Goal: Navigation & Orientation: Find specific page/section

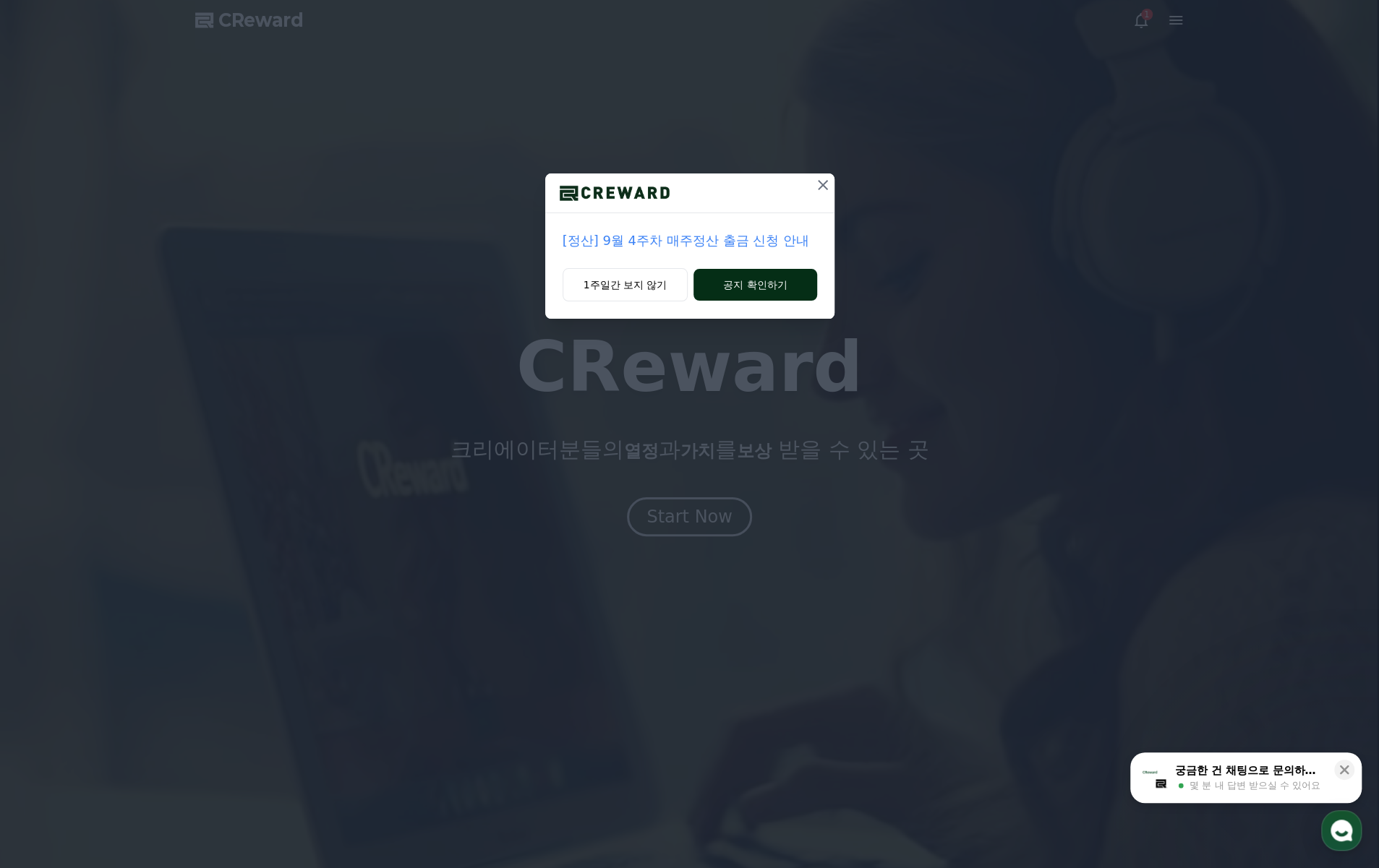
click at [732, 286] on button "공지 확인하기" at bounding box center [755, 285] width 123 height 31
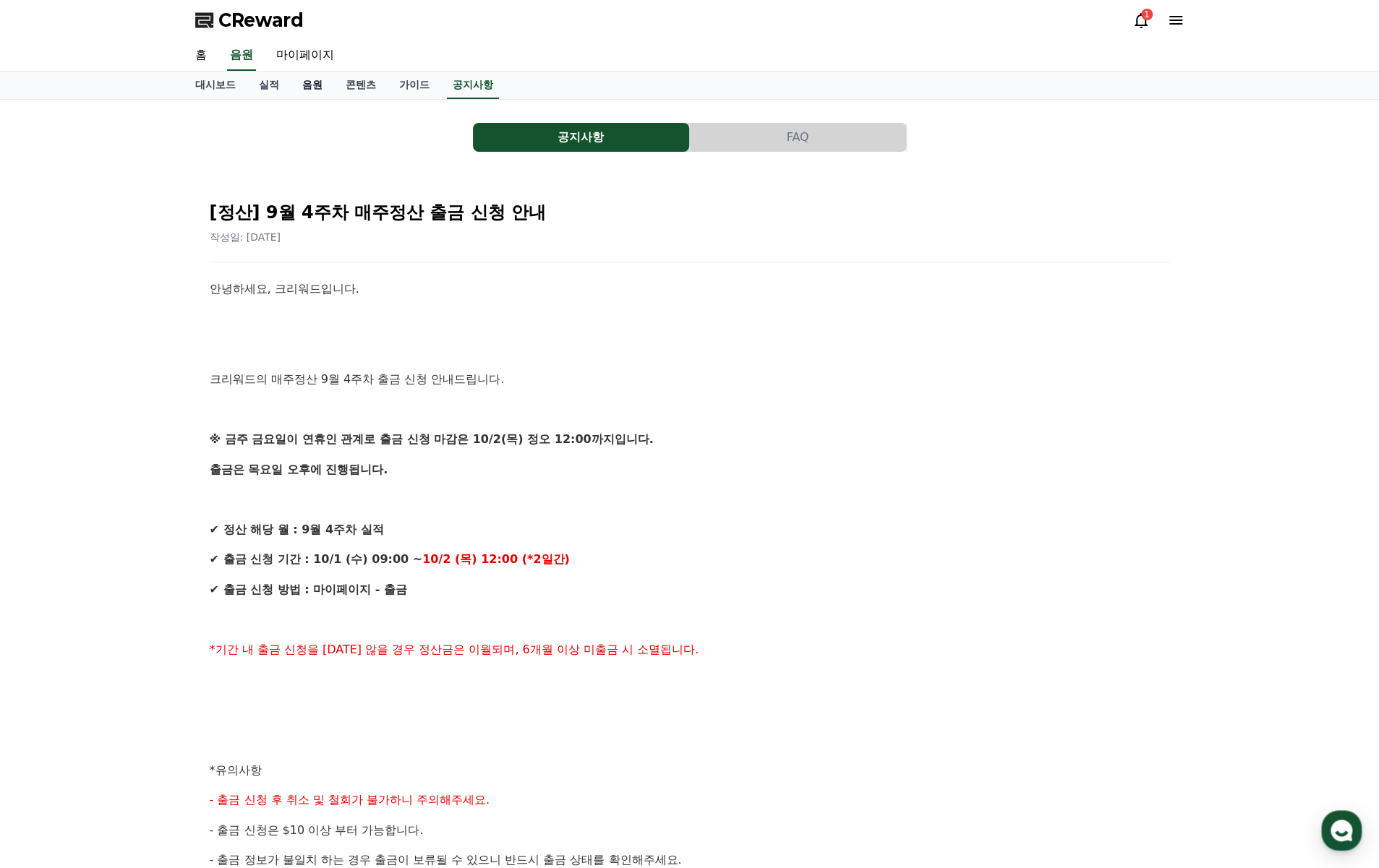
click at [317, 90] on link "음원" at bounding box center [313, 85] width 43 height 28
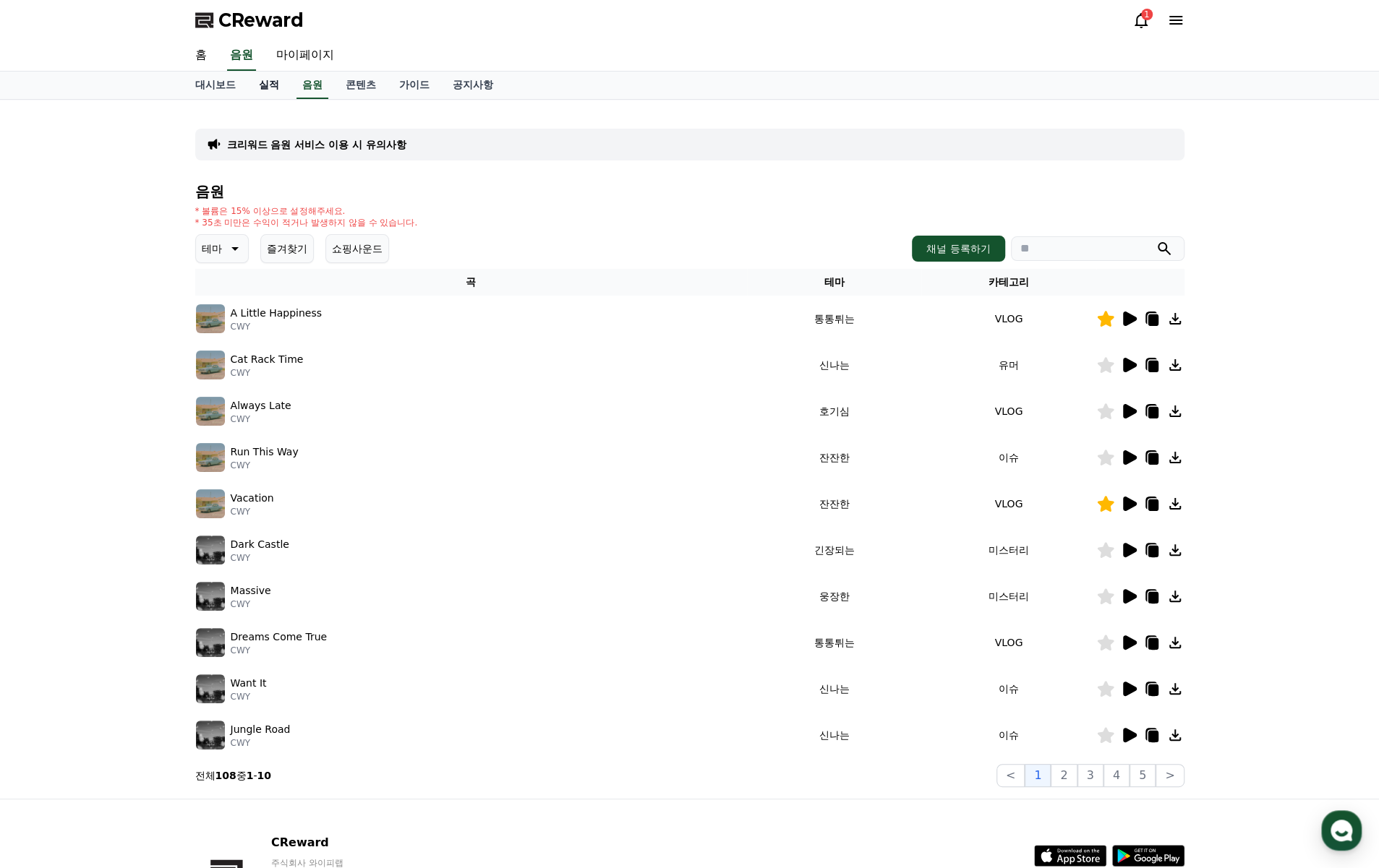
click at [260, 90] on link "실적" at bounding box center [269, 85] width 43 height 28
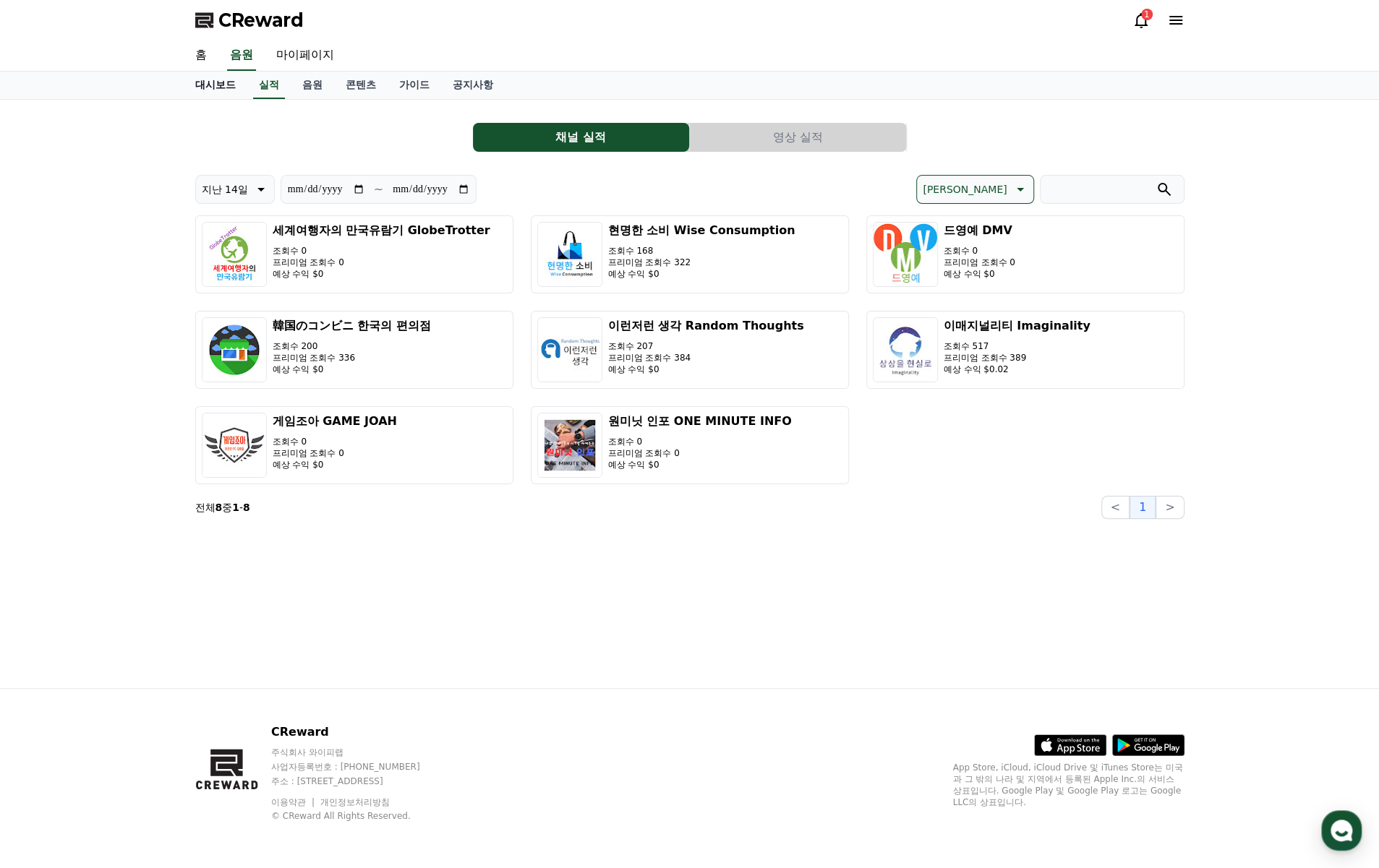
click at [225, 90] on link "대시보드" at bounding box center [215, 85] width 64 height 28
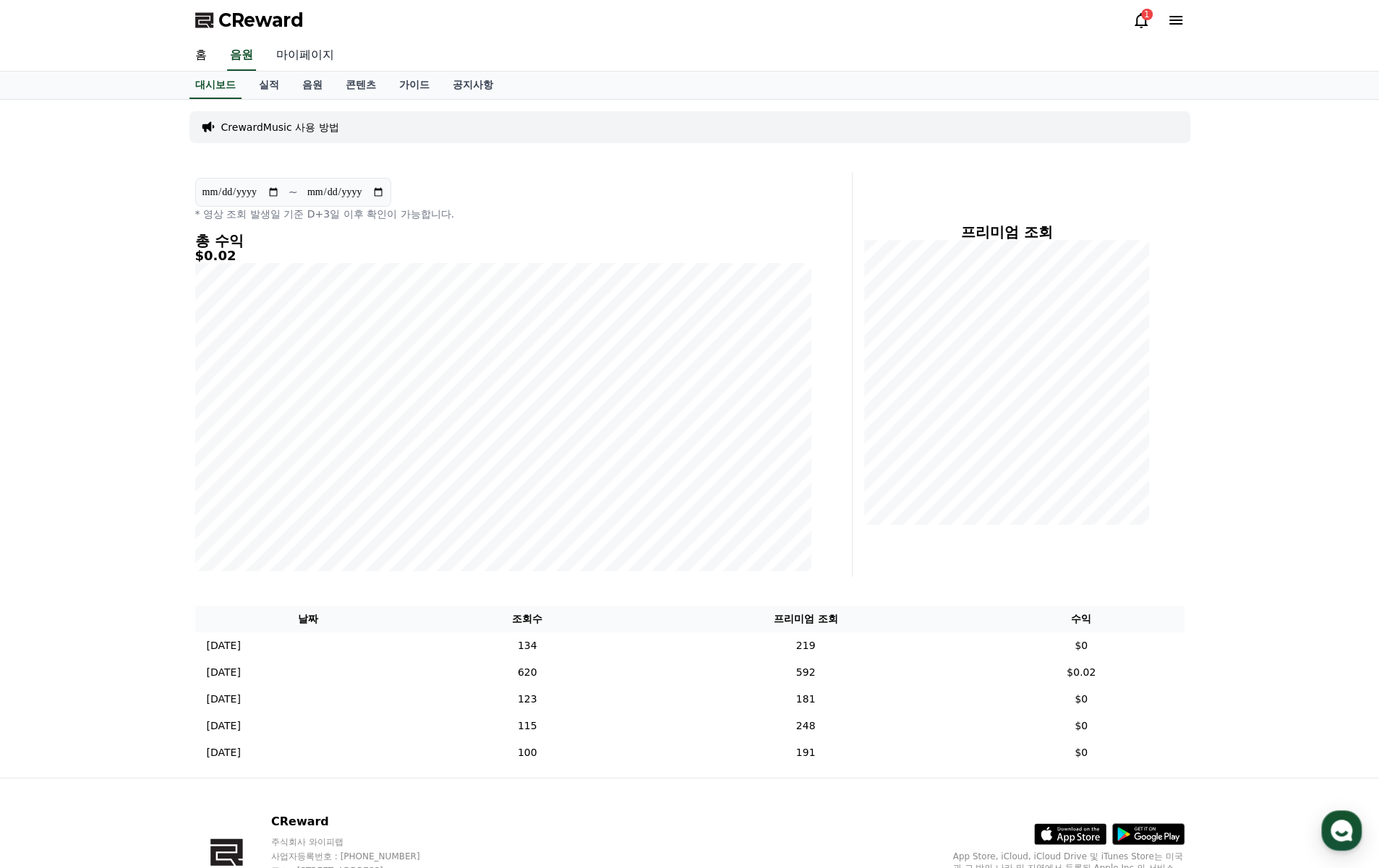
drag, startPoint x: 1351, startPoint y: 0, endPoint x: 301, endPoint y: 55, distance: 1051.4
click at [301, 55] on link "마이페이지" at bounding box center [305, 55] width 81 height 31
select select "**********"
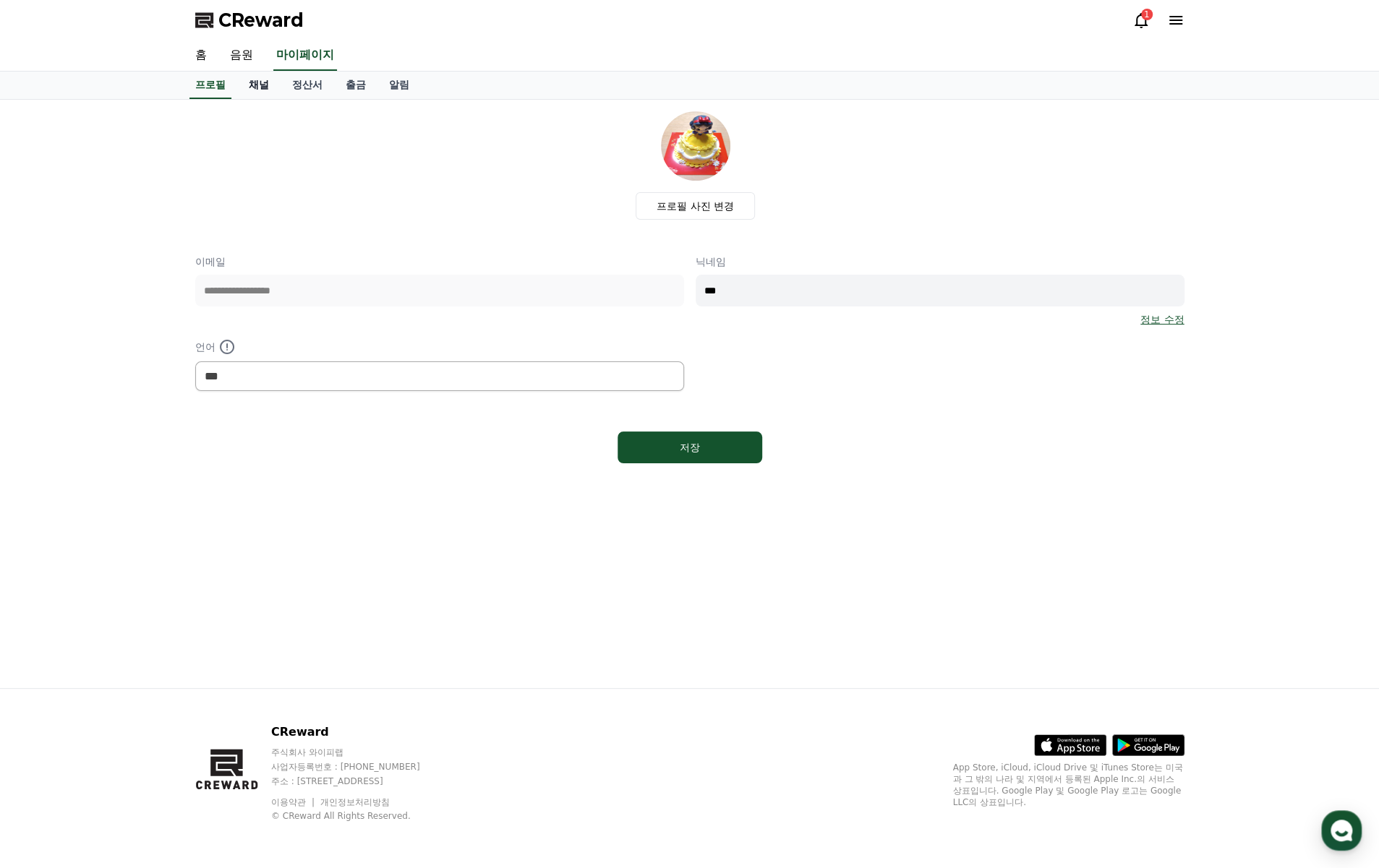
click at [264, 88] on link "채널" at bounding box center [259, 85] width 43 height 28
